Goal: Task Accomplishment & Management: Complete application form

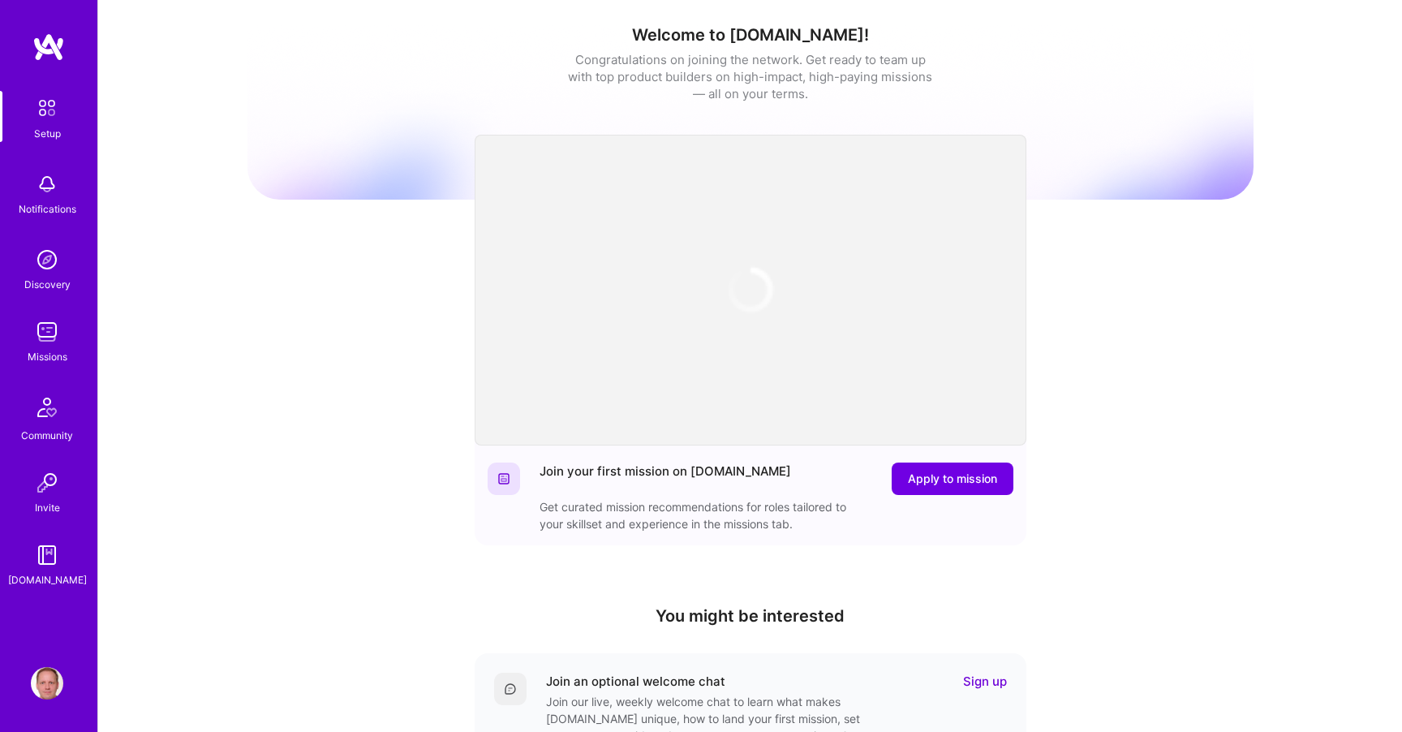
click at [316, 277] on div "Welcome to [DOMAIN_NAME]! Congratulations on joining the network. Get ready to …" at bounding box center [750, 533] width 1006 height 1043
click at [62, 322] on img at bounding box center [47, 332] width 32 height 32
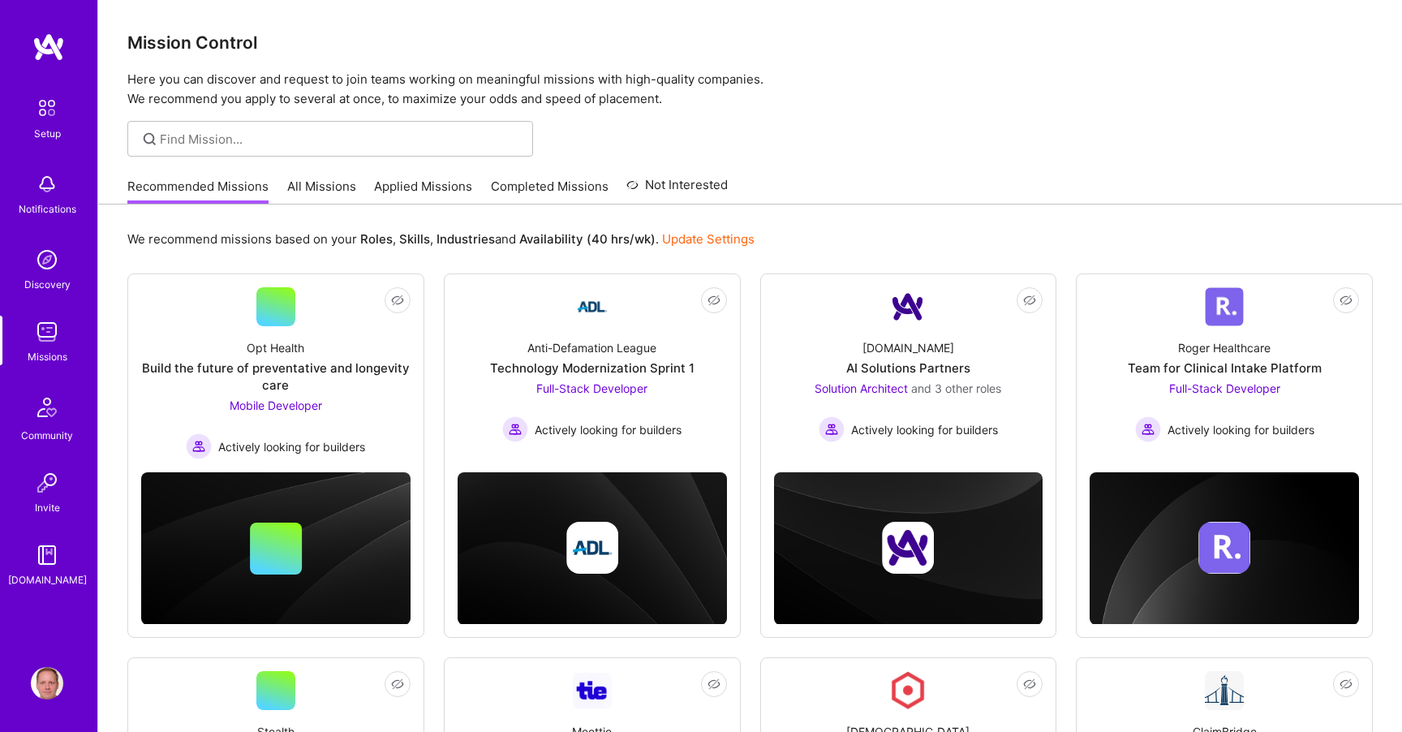
click at [453, 199] on link "Applied Missions" at bounding box center [423, 191] width 98 height 27
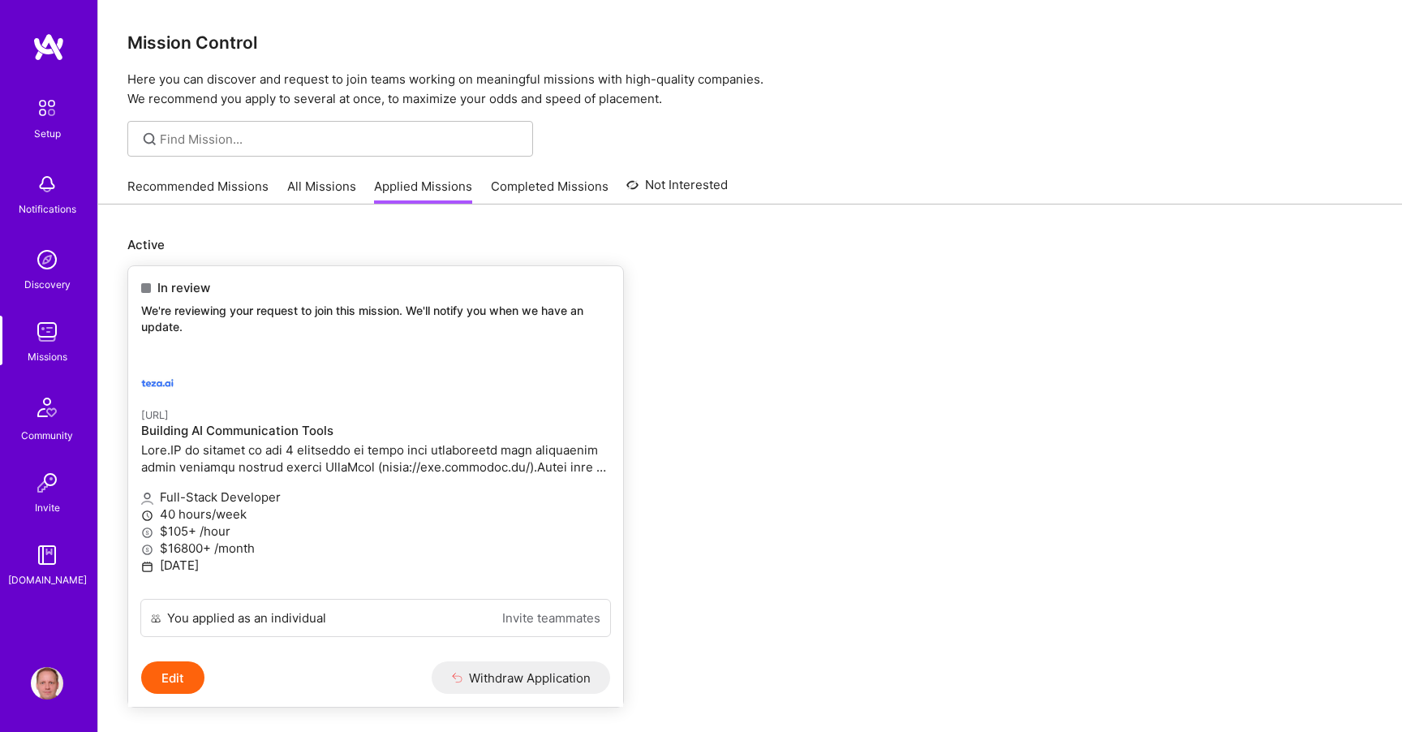
click at [406, 339] on div "In review We're reviewing your request to join this mission. We'll notify you w…" at bounding box center [375, 310] width 495 height 88
click at [373, 454] on p at bounding box center [375, 458] width 469 height 34
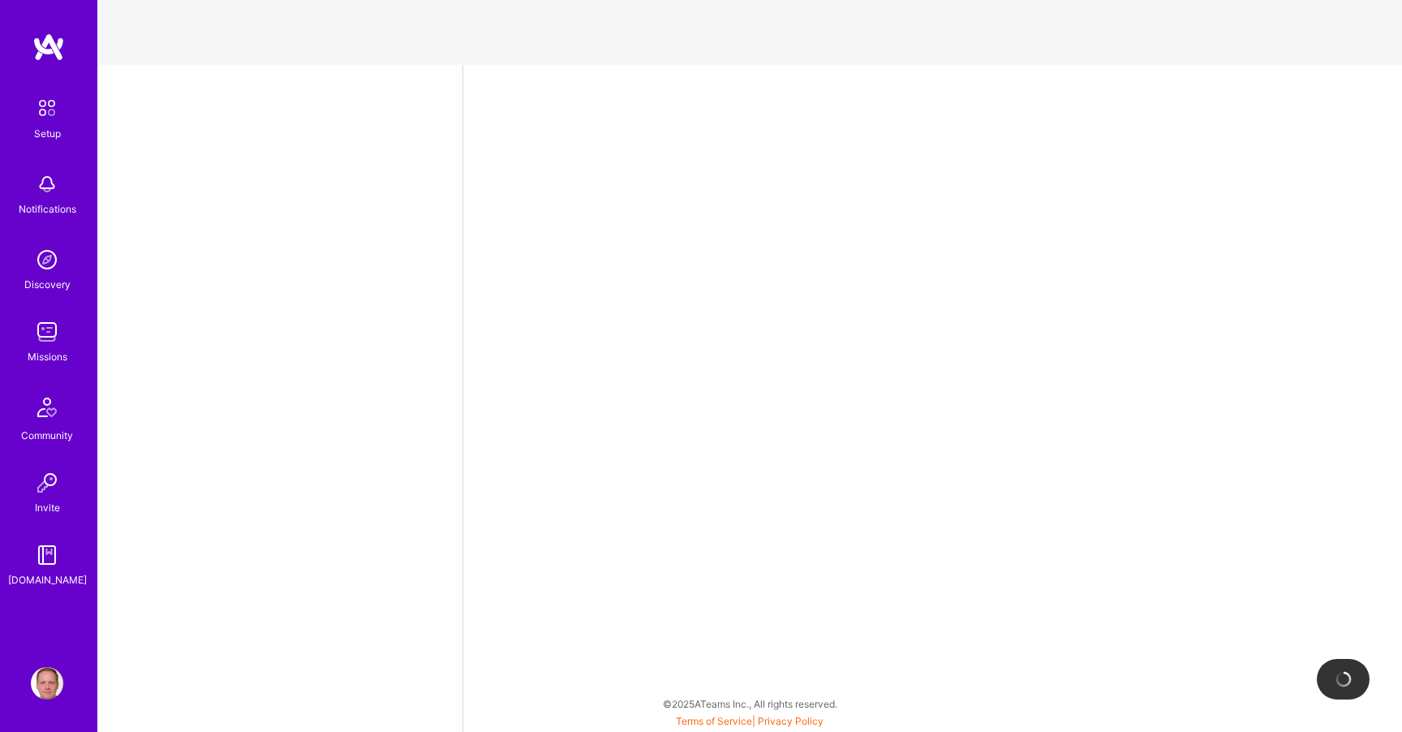
select select "DE"
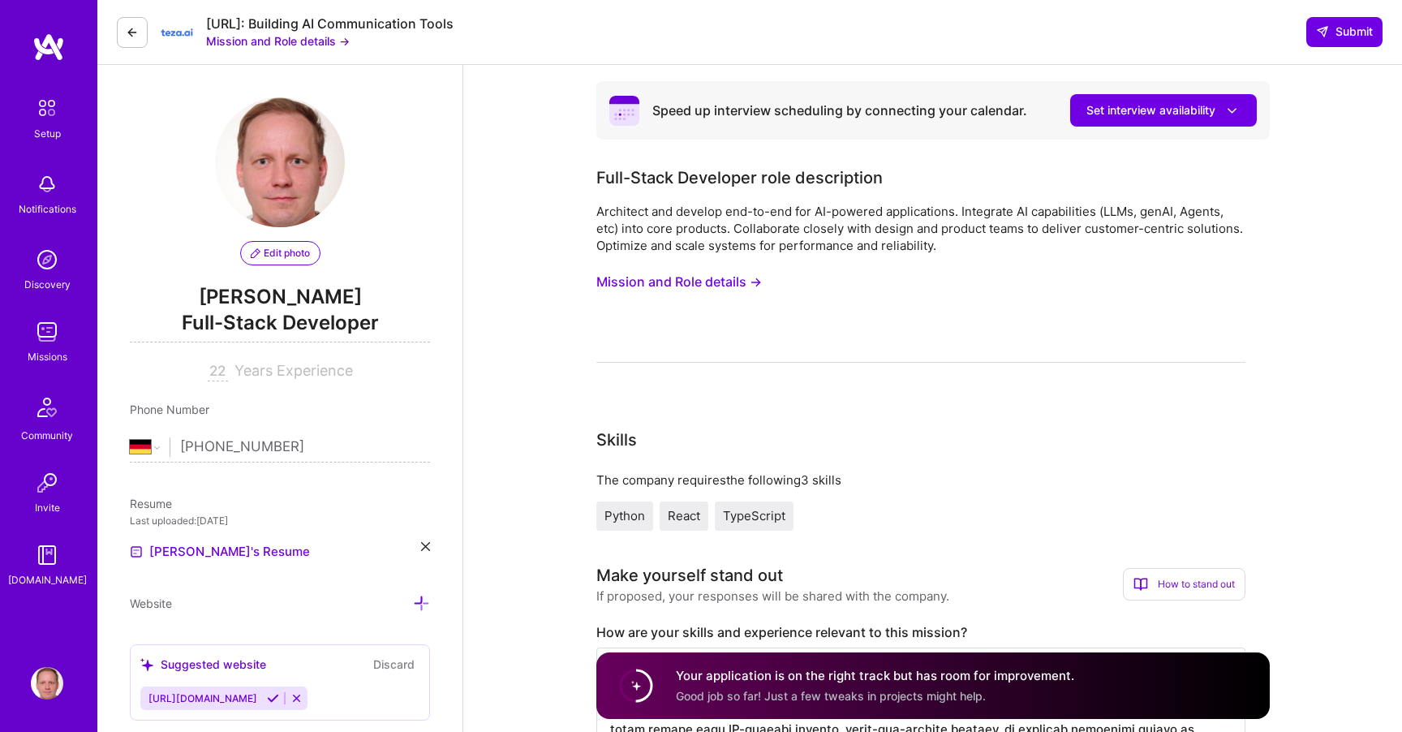
click at [724, 679] on h4 "Your application is on the right track but has room for improvement." at bounding box center [875, 675] width 398 height 17
click at [686, 689] on span "Good job so far! Just a few tweaks in projects might help." at bounding box center [831, 696] width 310 height 14
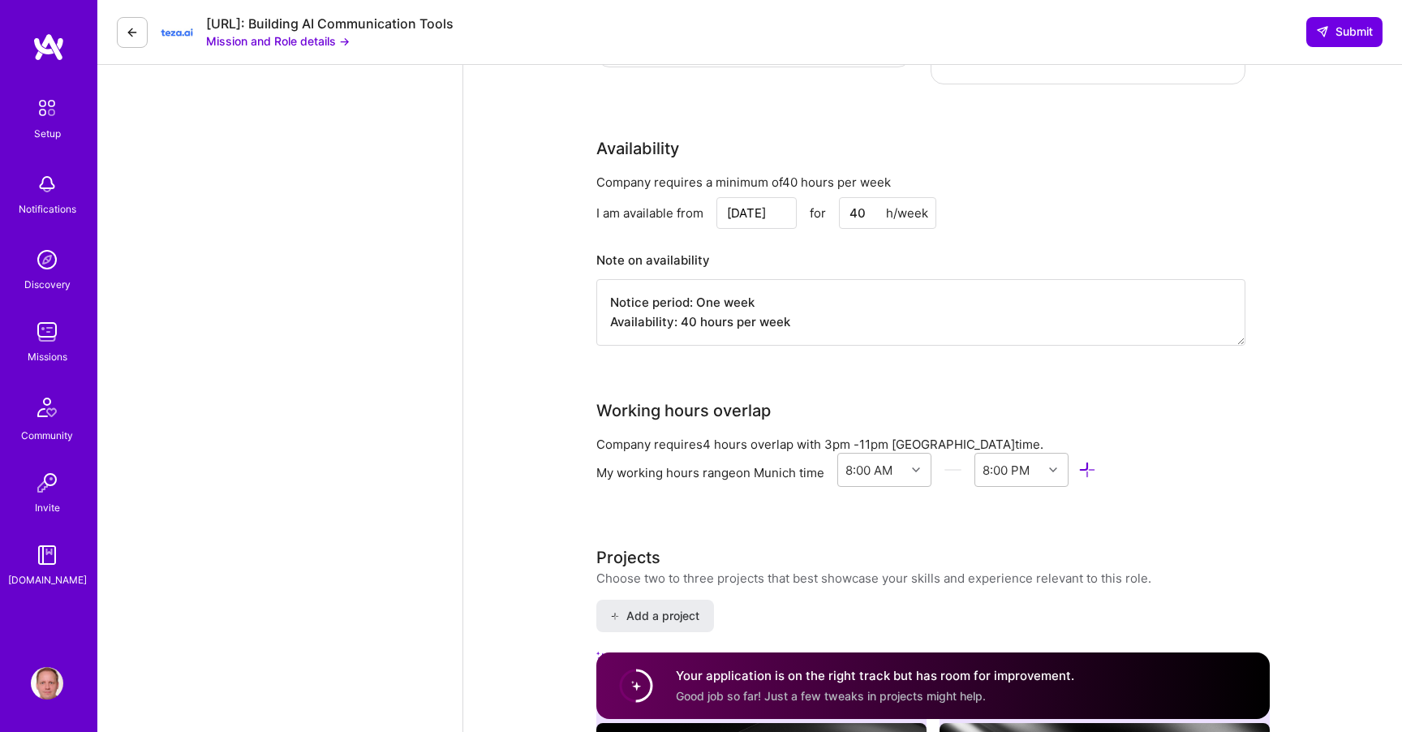
scroll to position [2201, 0]
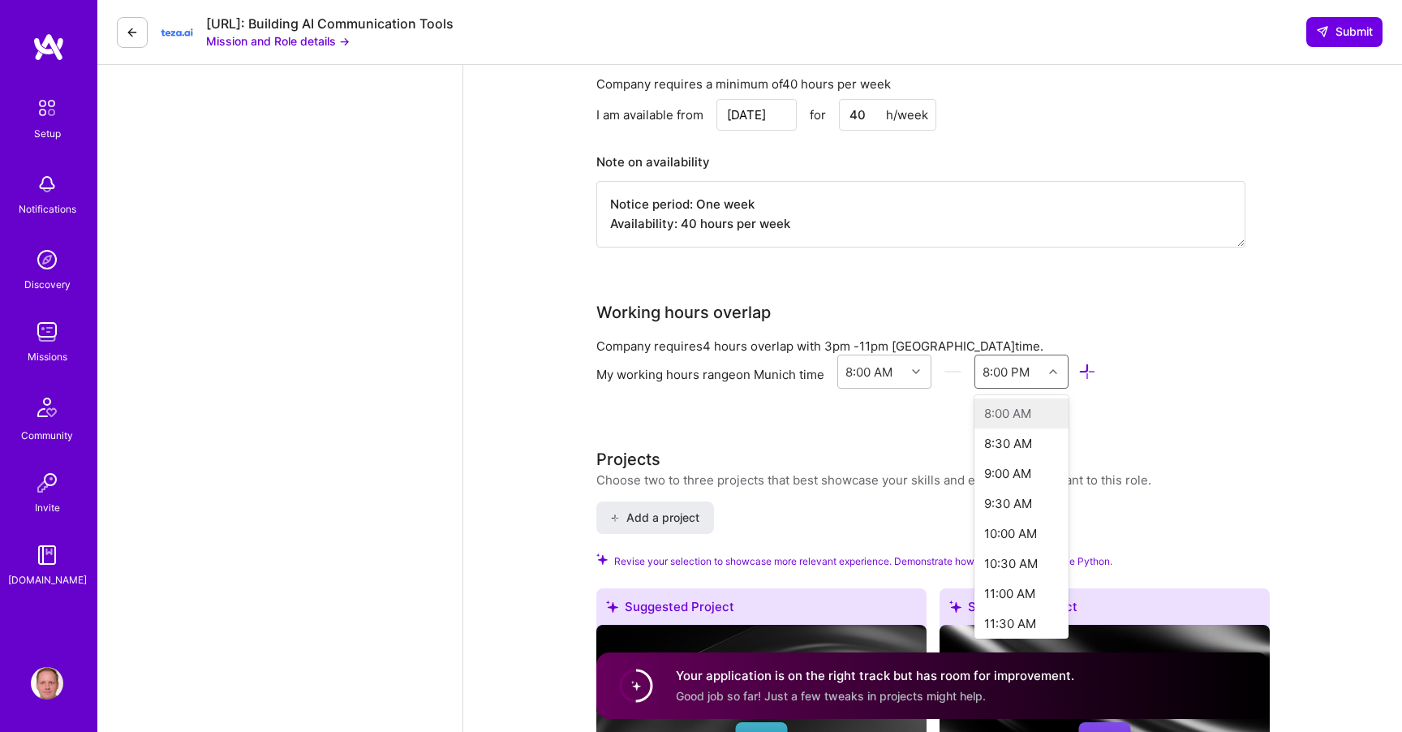
click at [1055, 368] on icon at bounding box center [1053, 372] width 8 height 8
click at [1034, 518] on div "9:00 PM" at bounding box center [1021, 533] width 95 height 30
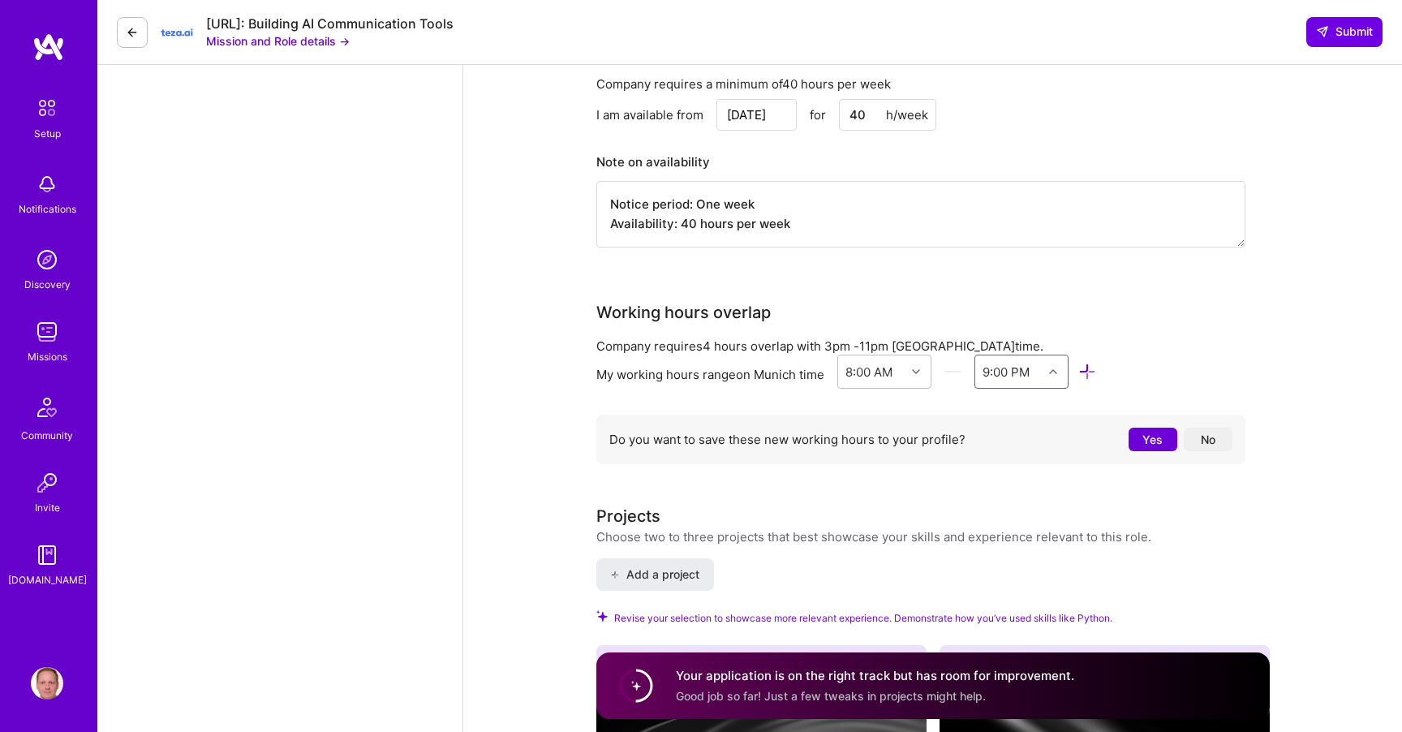
click at [1209, 428] on button "No" at bounding box center [1208, 440] width 49 height 24
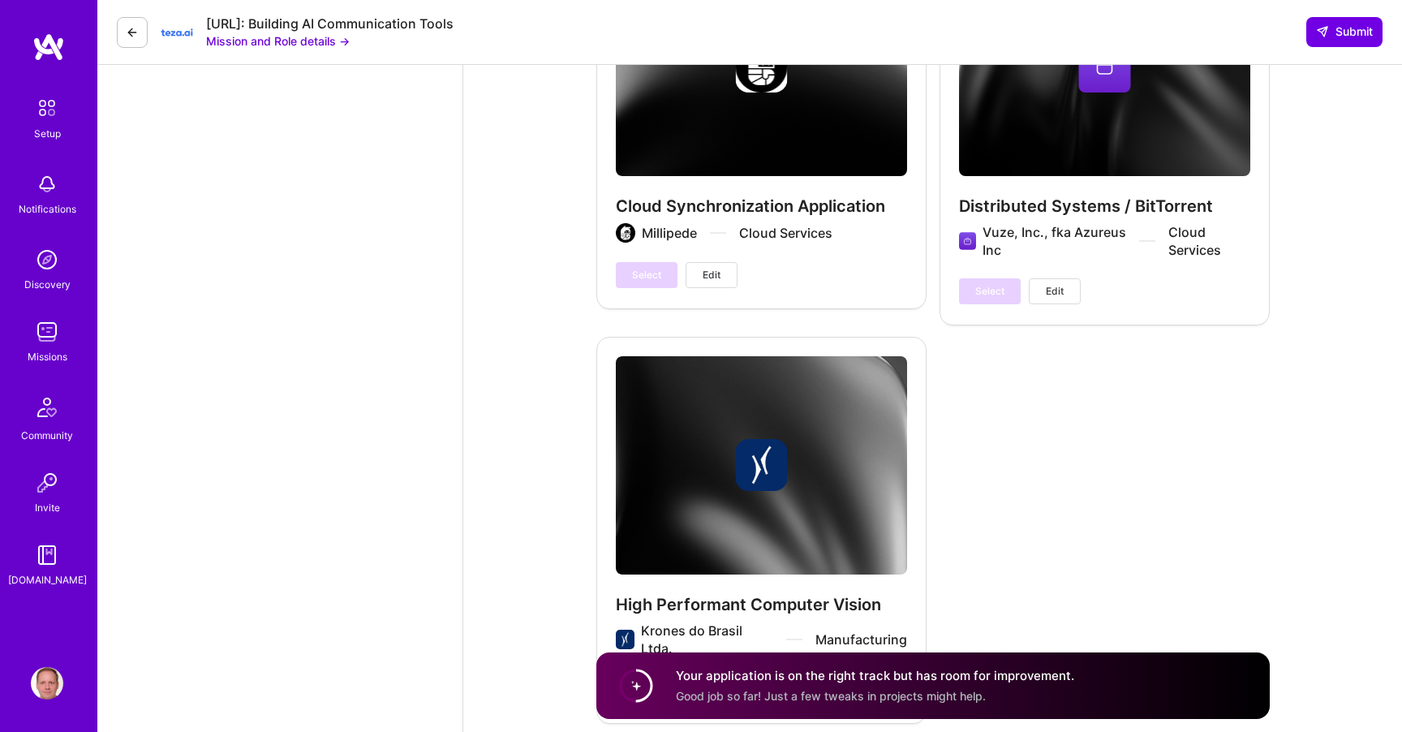
scroll to position [4110, 0]
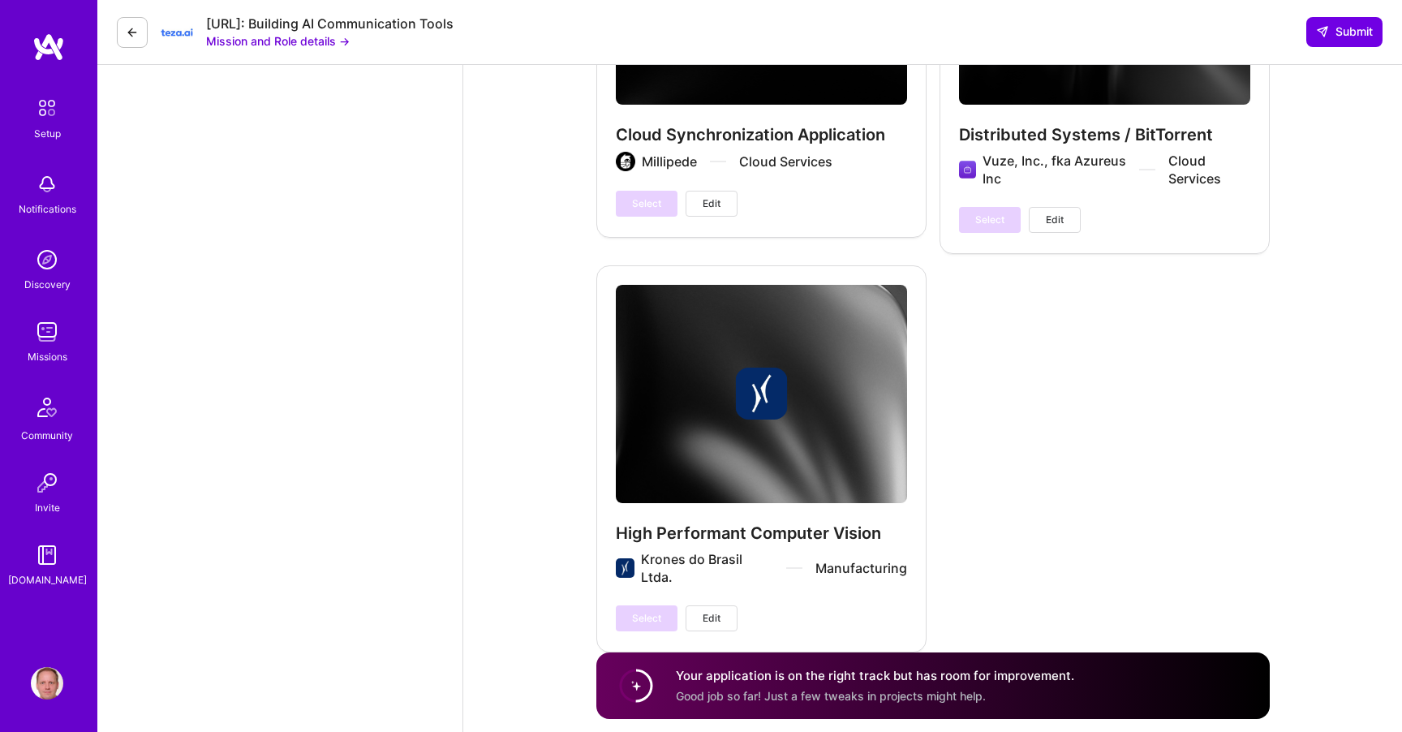
click at [46, 341] on img at bounding box center [47, 332] width 32 height 32
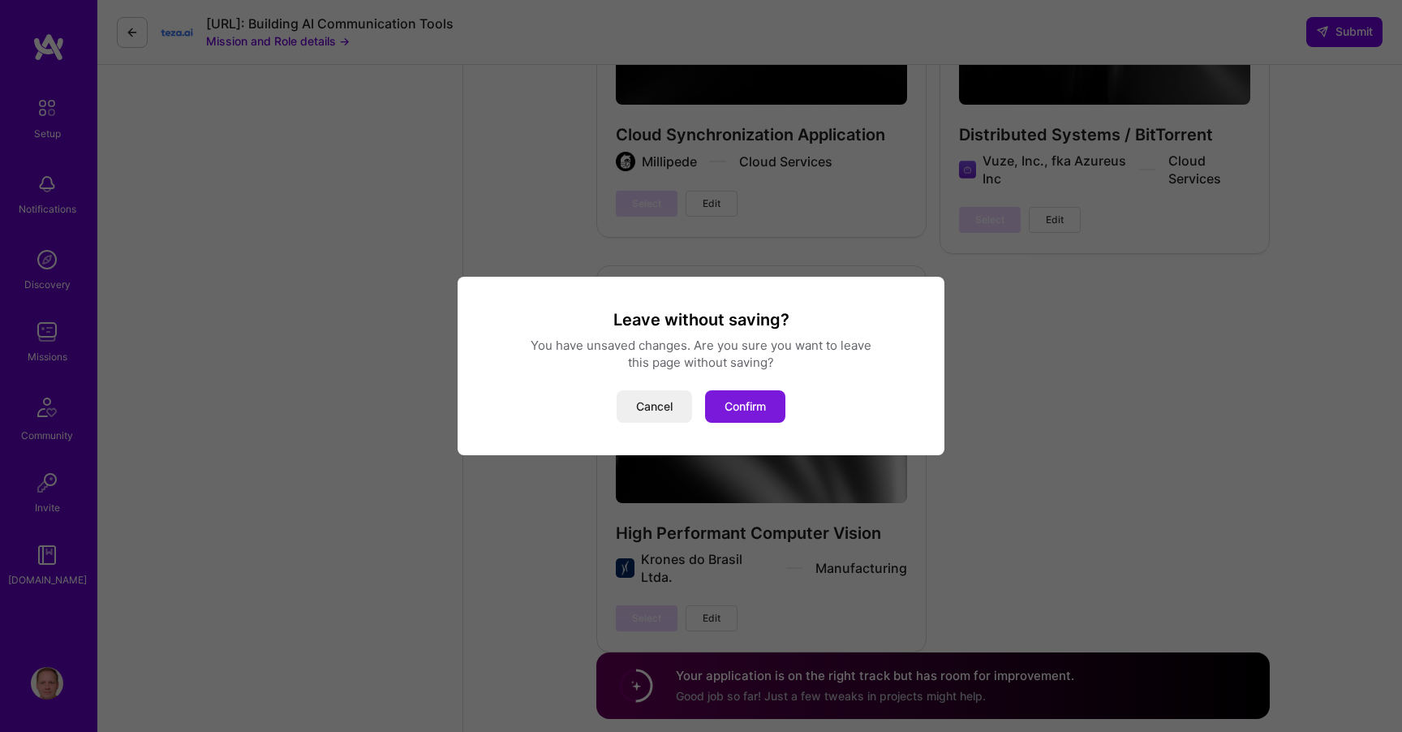
click at [725, 409] on button "Confirm" at bounding box center [745, 406] width 80 height 32
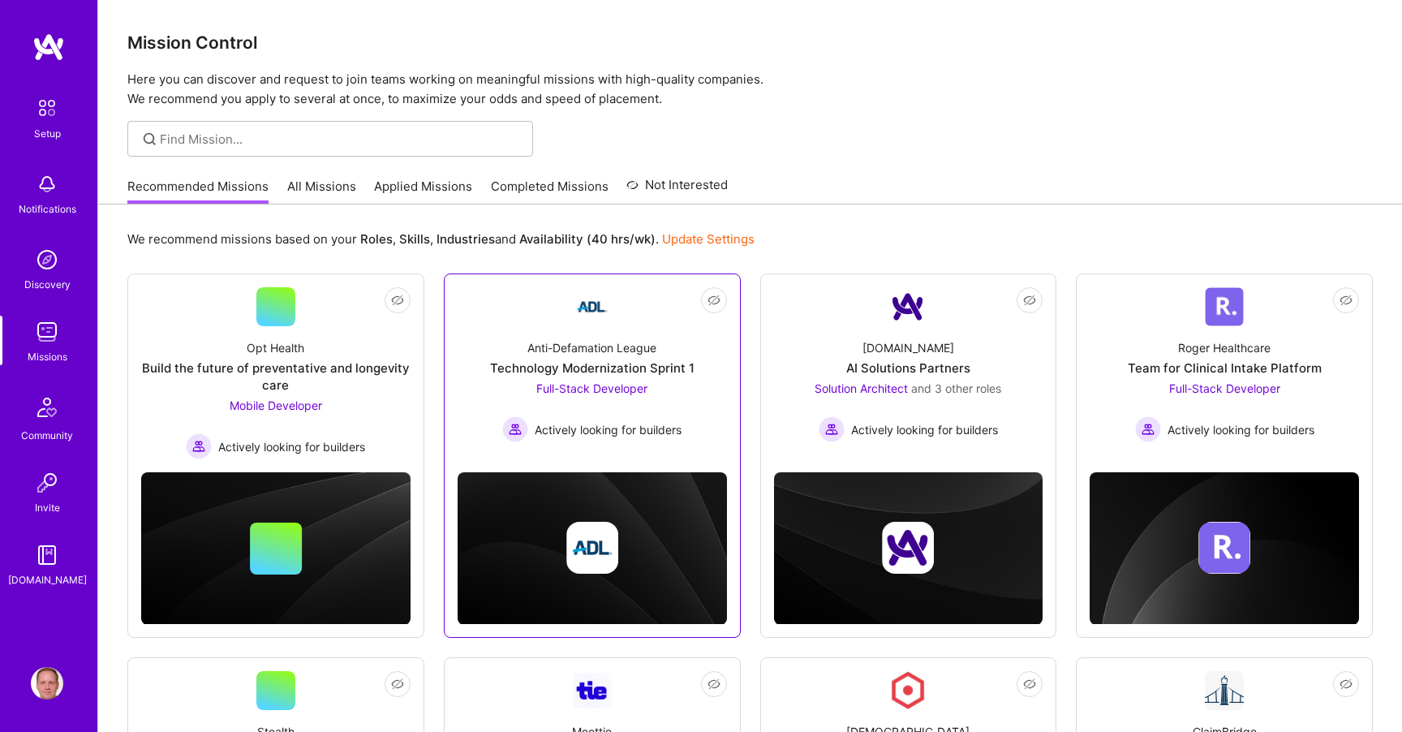
click at [676, 359] on div "Technology Modernization Sprint 1" at bounding box center [592, 367] width 204 height 17
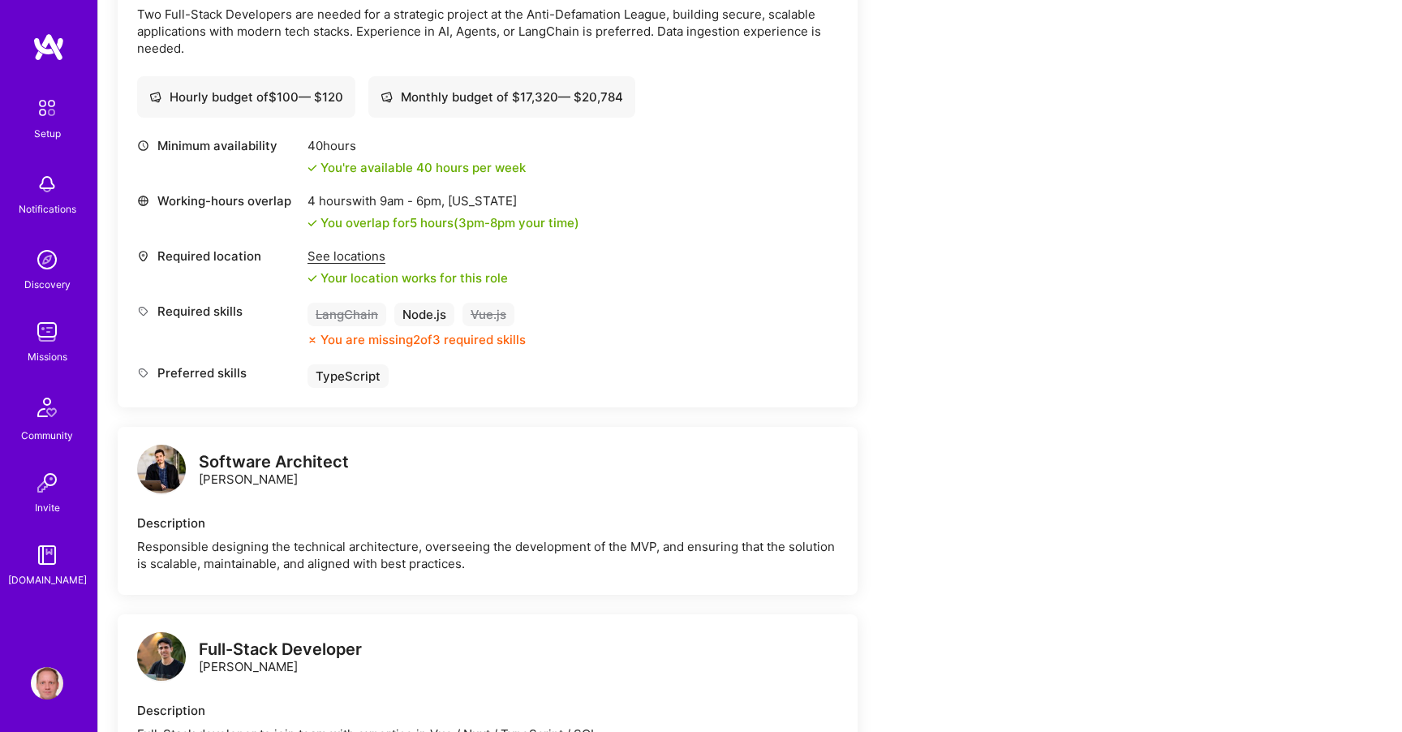
scroll to position [609, 0]
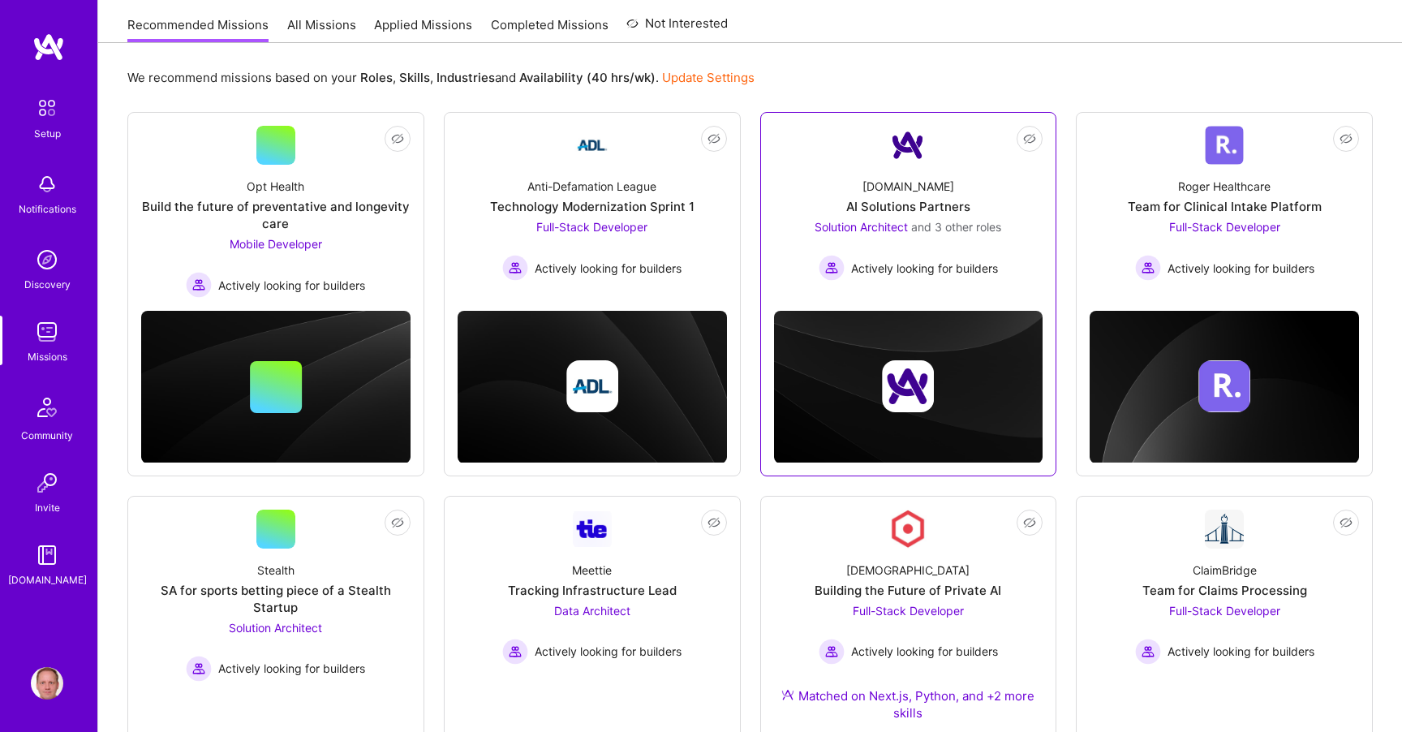
scroll to position [387, 0]
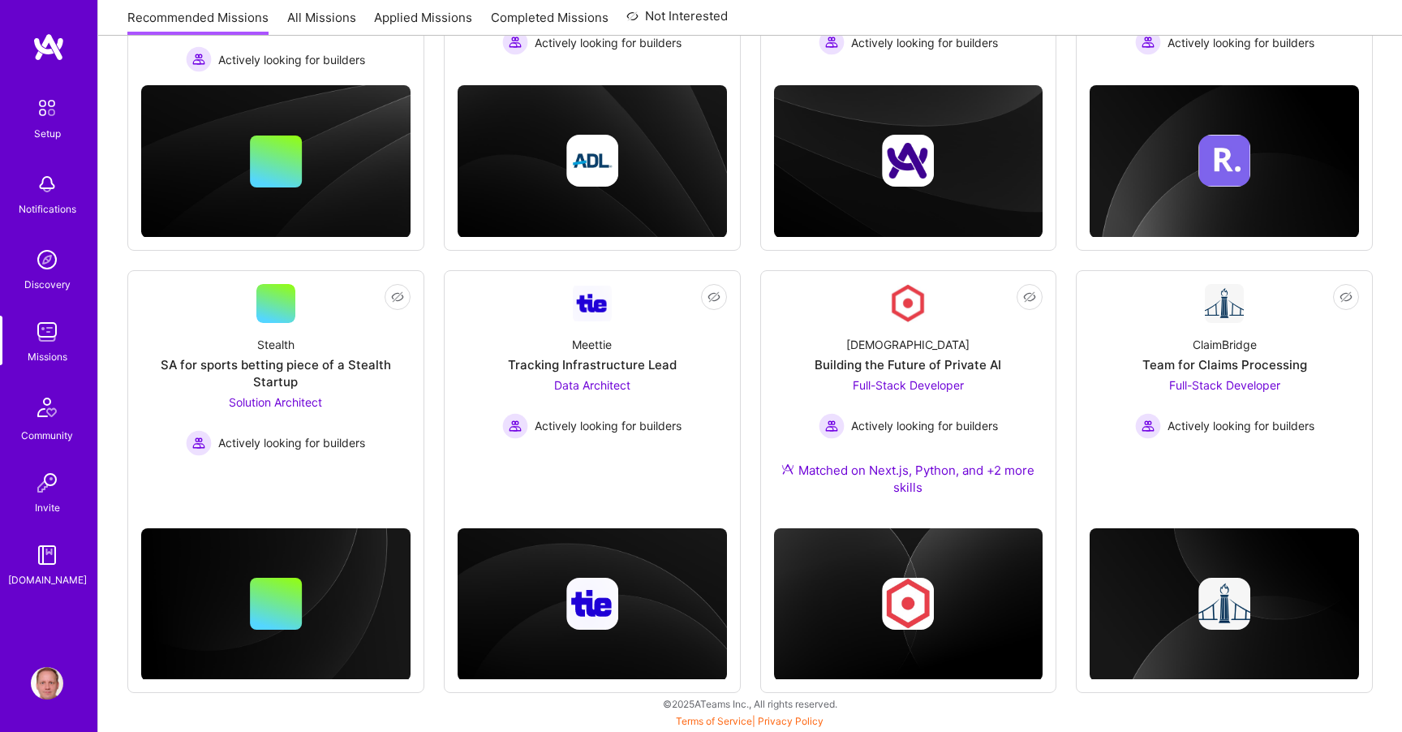
click at [37, 346] on img at bounding box center [47, 332] width 32 height 32
